Goal: Communication & Community: Answer question/provide support

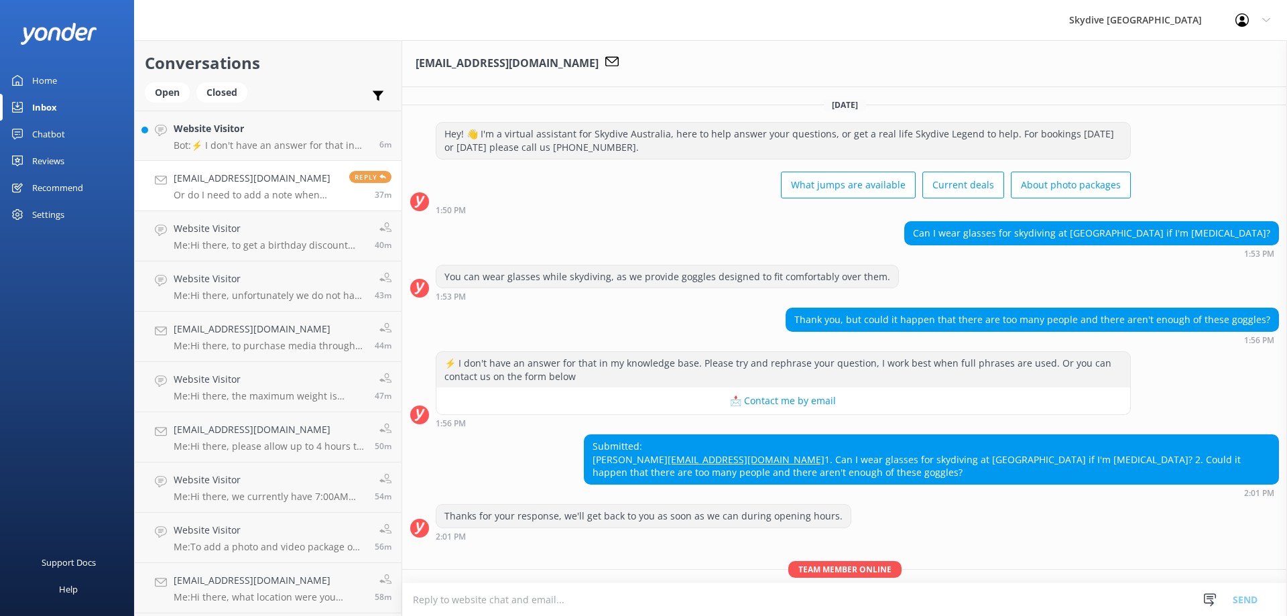
scroll to position [237, 0]
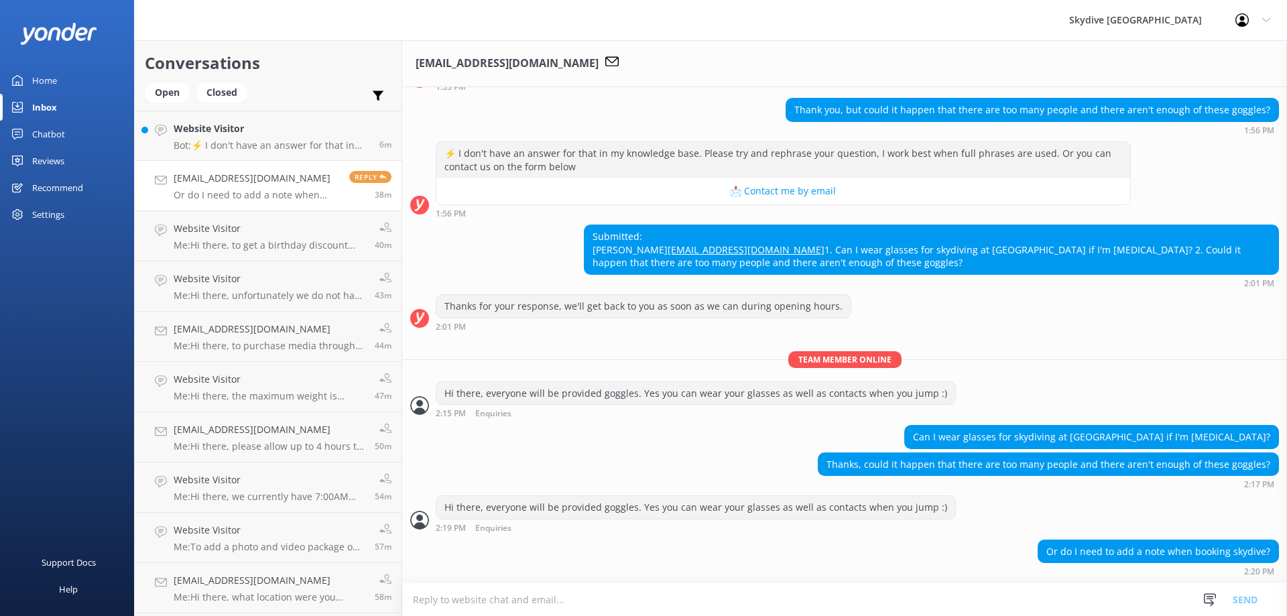
click at [458, 615] on textarea at bounding box center [844, 599] width 885 height 33
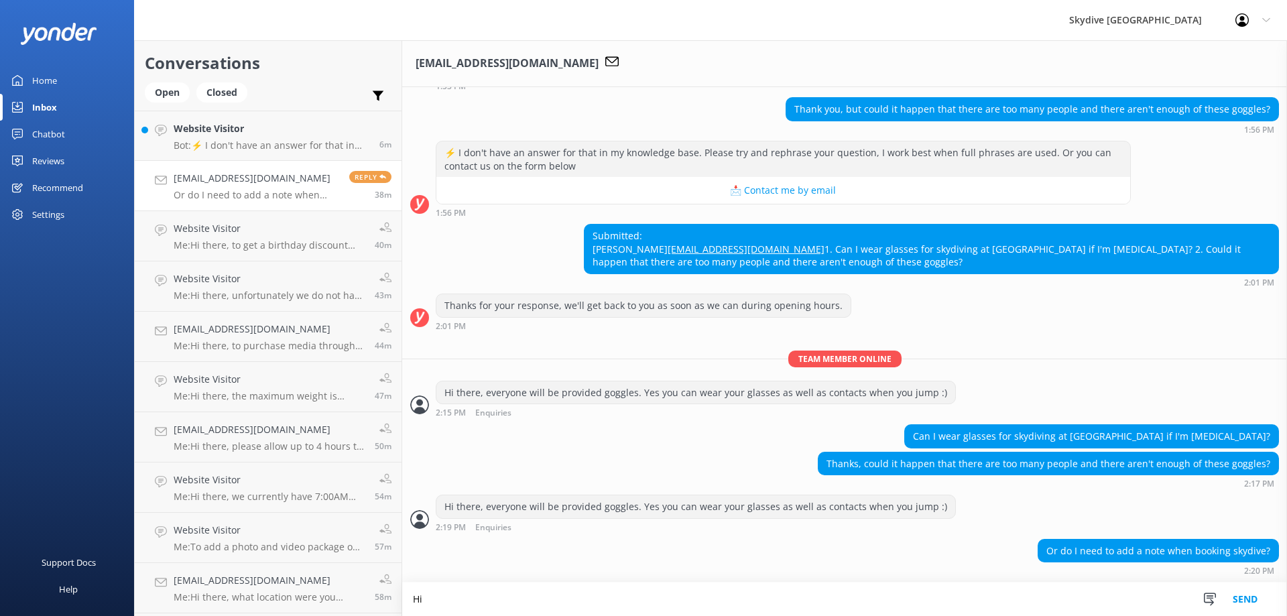
scroll to position [237, 0]
type textarea "Hi there, no you dont :)"
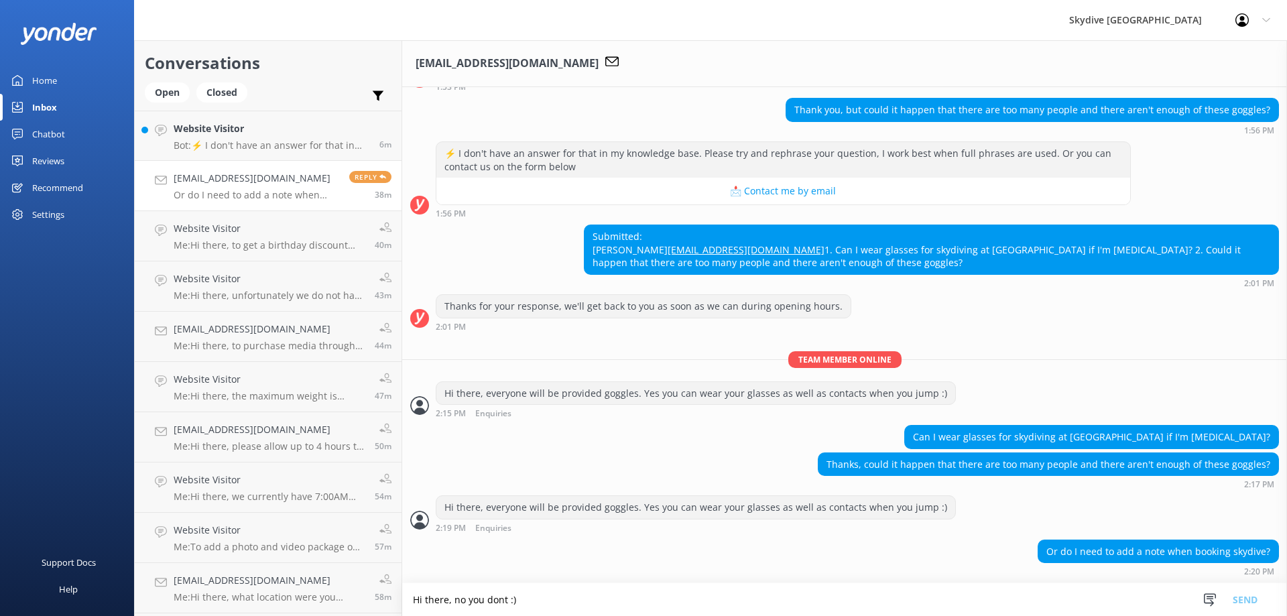
scroll to position [279, 0]
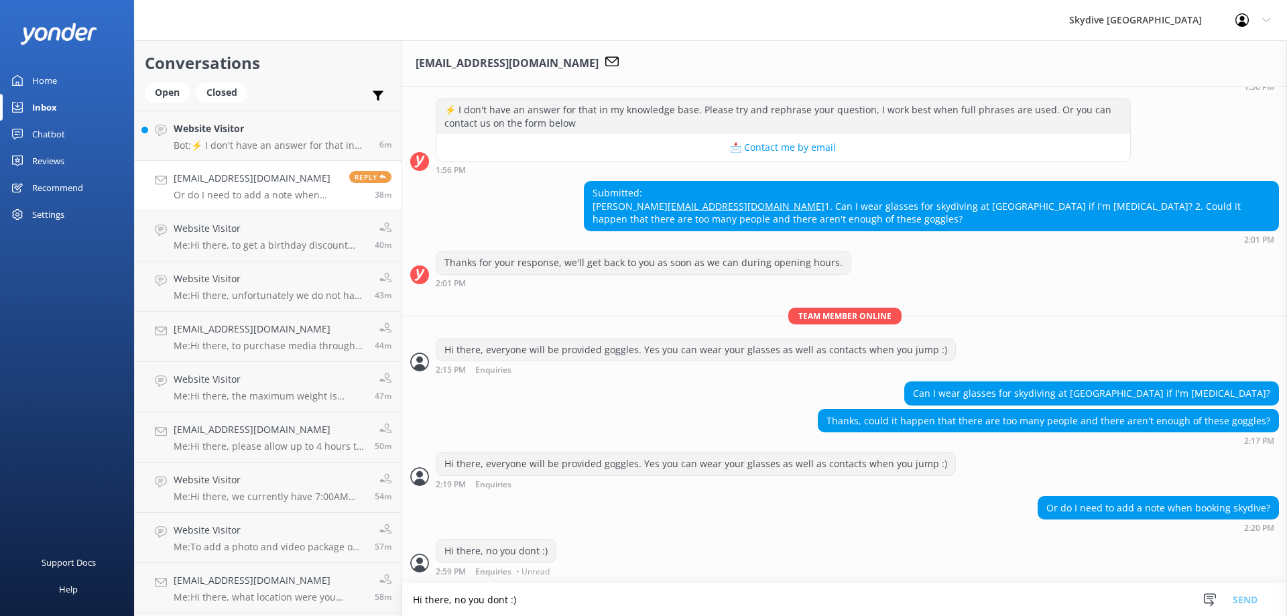
click at [1253, 17] on div at bounding box center [1245, 19] width 21 height 13
click at [1214, 82] on link "Logout" at bounding box center [1220, 91] width 134 height 34
